Goal: Transaction & Acquisition: Purchase product/service

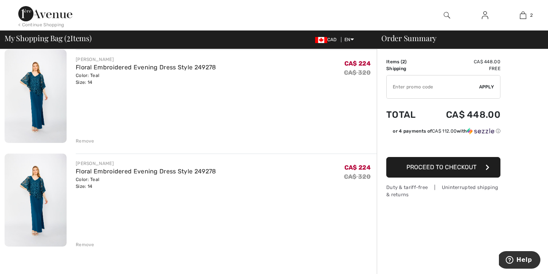
scroll to position [70, 0]
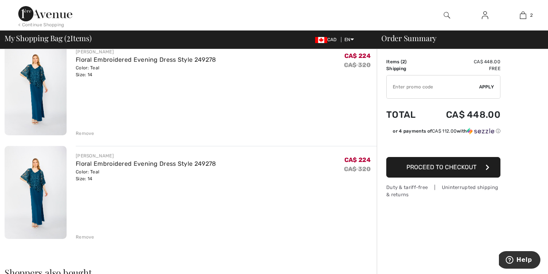
click at [83, 238] on div "Remove" at bounding box center [85, 236] width 19 height 7
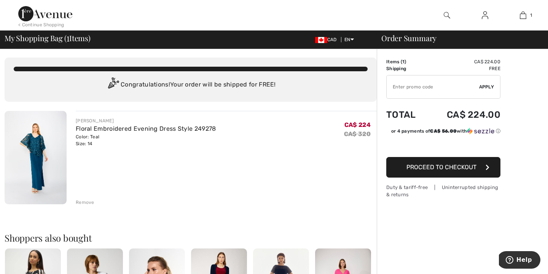
scroll to position [0, 0]
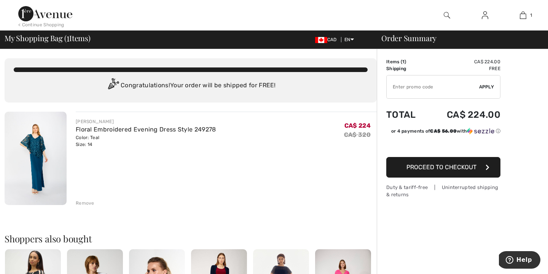
click at [38, 158] on img at bounding box center [36, 158] width 62 height 93
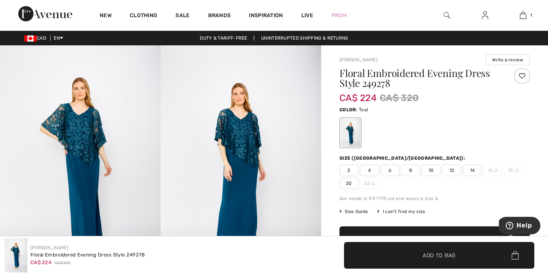
click at [486, 16] on img at bounding box center [485, 15] width 6 height 9
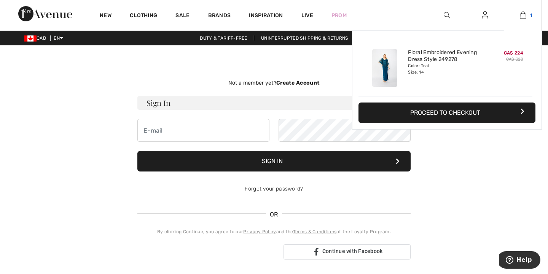
click at [522, 15] on img at bounding box center [523, 15] width 6 height 9
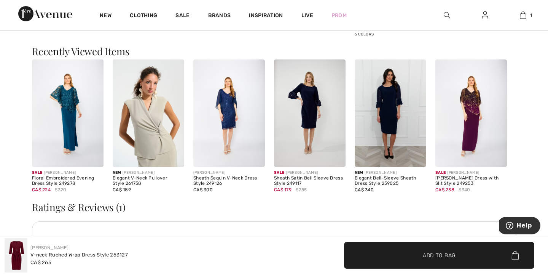
scroll to position [792, 0]
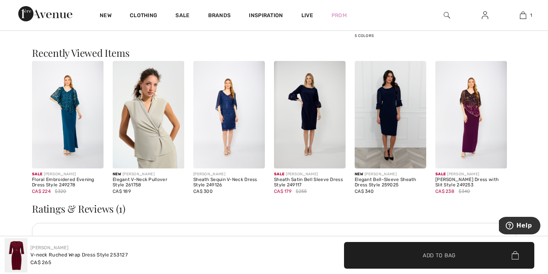
click at [394, 120] on img at bounding box center [391, 114] width 72 height 107
